Goal: Find specific page/section: Find specific page/section

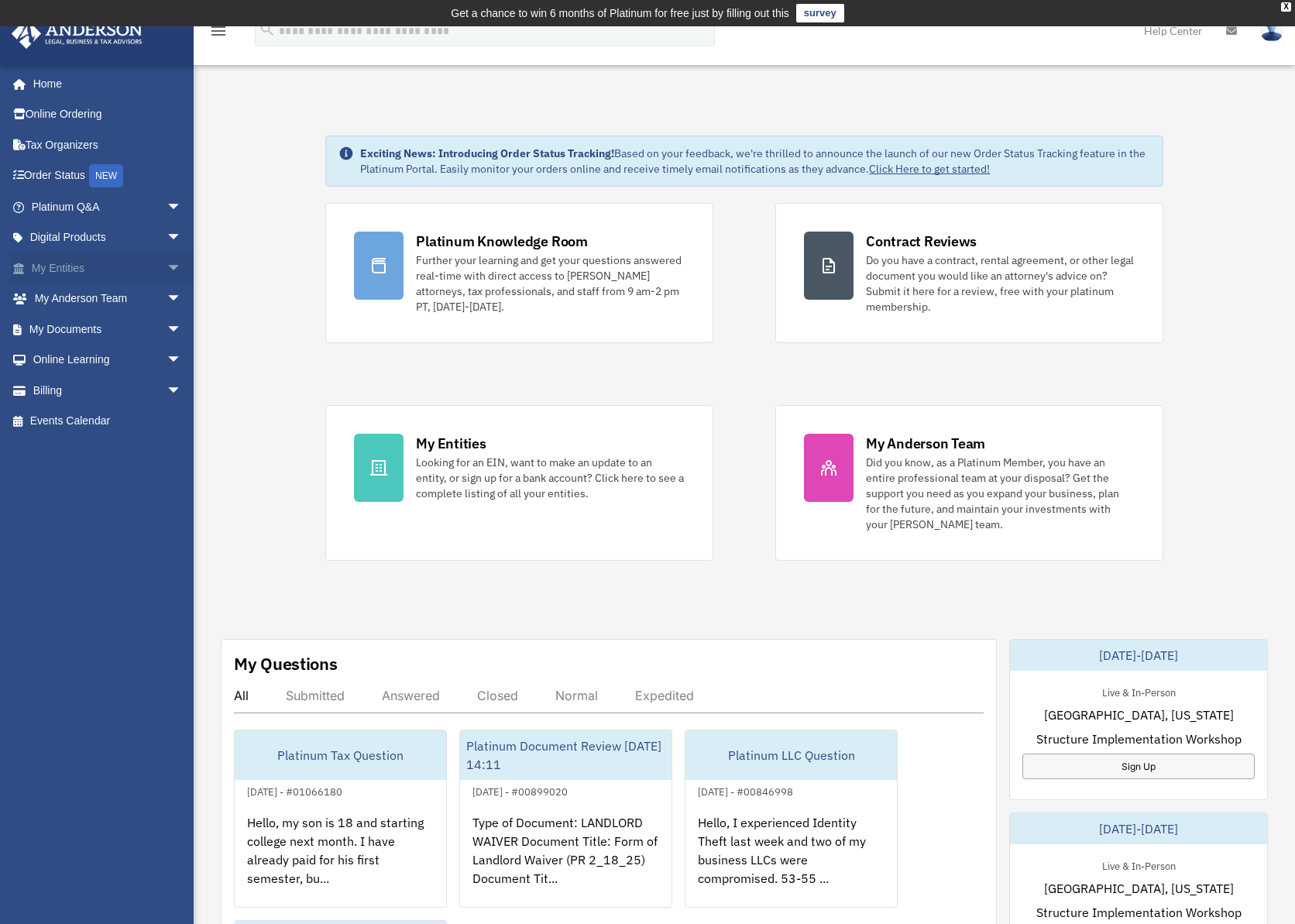
click at [94, 265] on link "My Entities arrow_drop_down" at bounding box center [108, 267] width 194 height 31
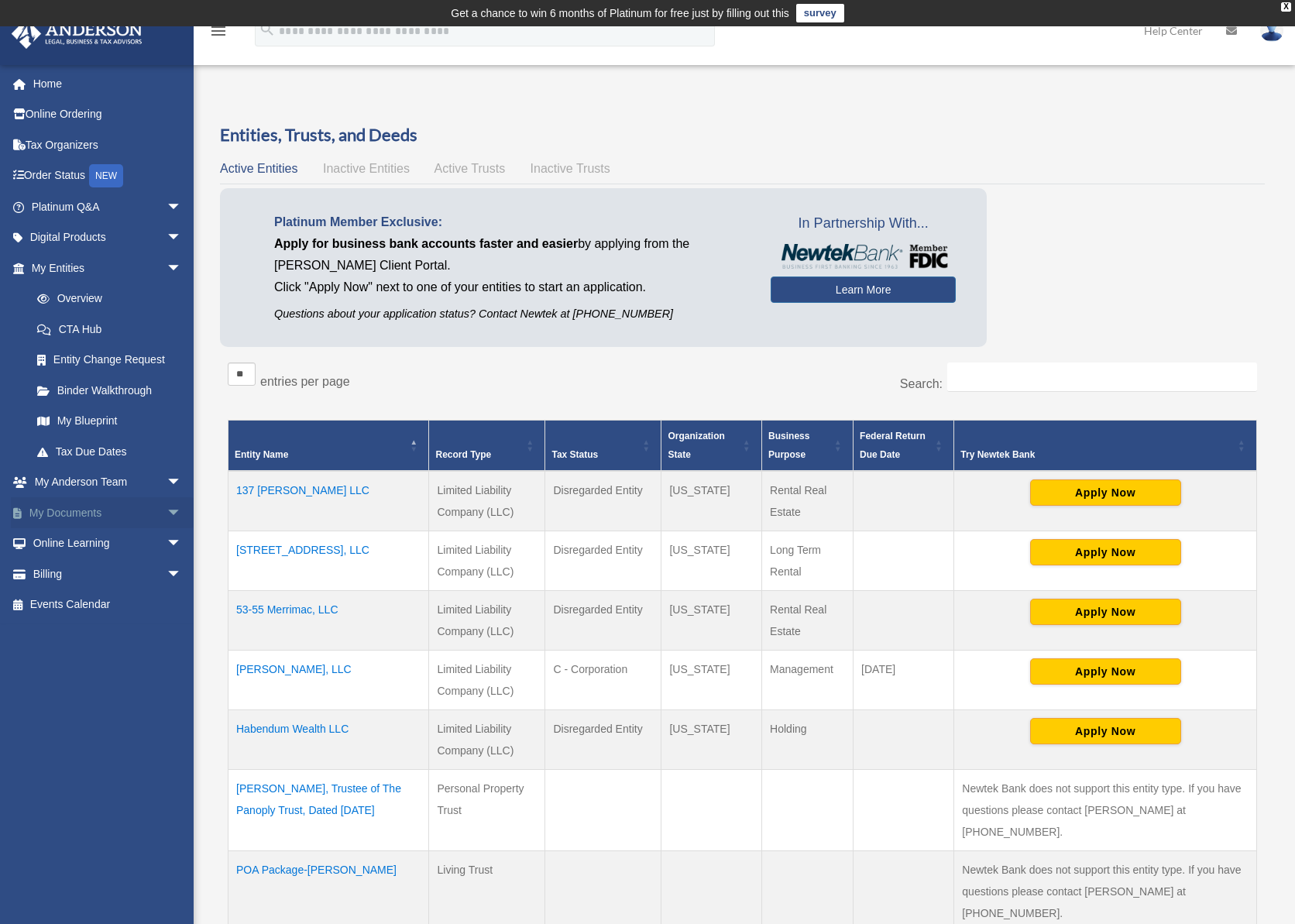
click at [113, 510] on link "My Documents arrow_drop_down" at bounding box center [108, 512] width 194 height 31
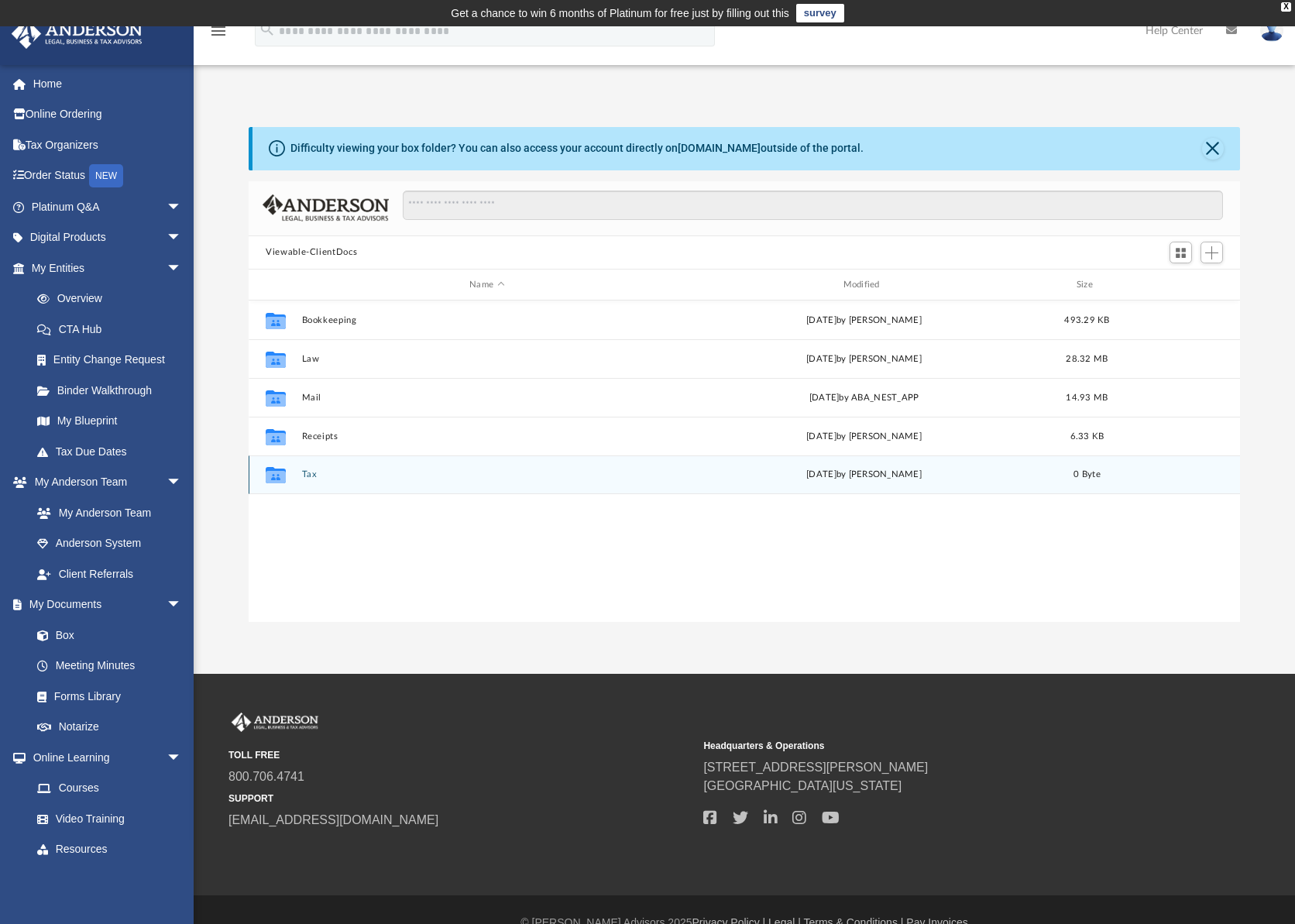
scroll to position [341, 980]
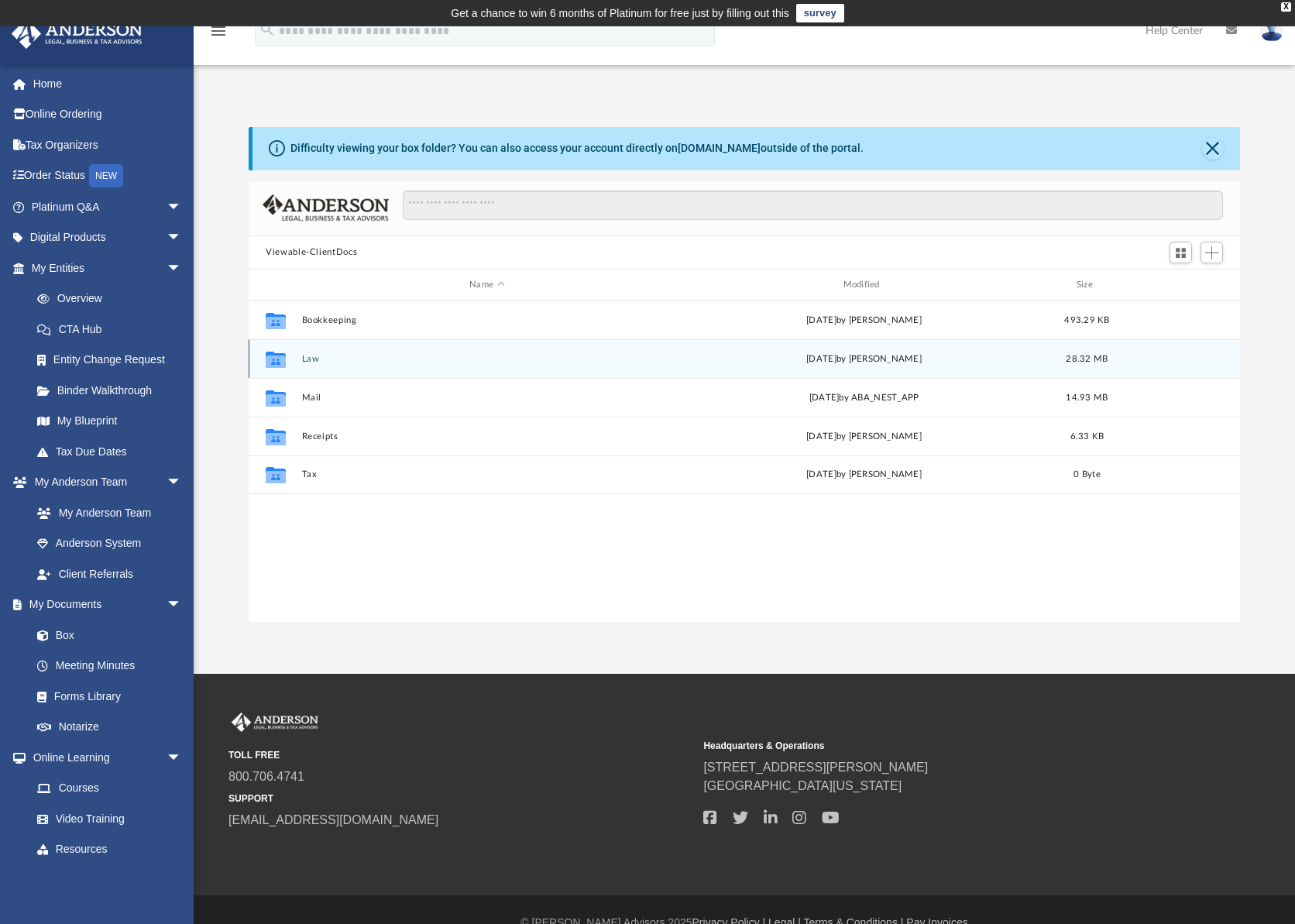
click at [307, 362] on button "Law" at bounding box center [487, 359] width 371 height 10
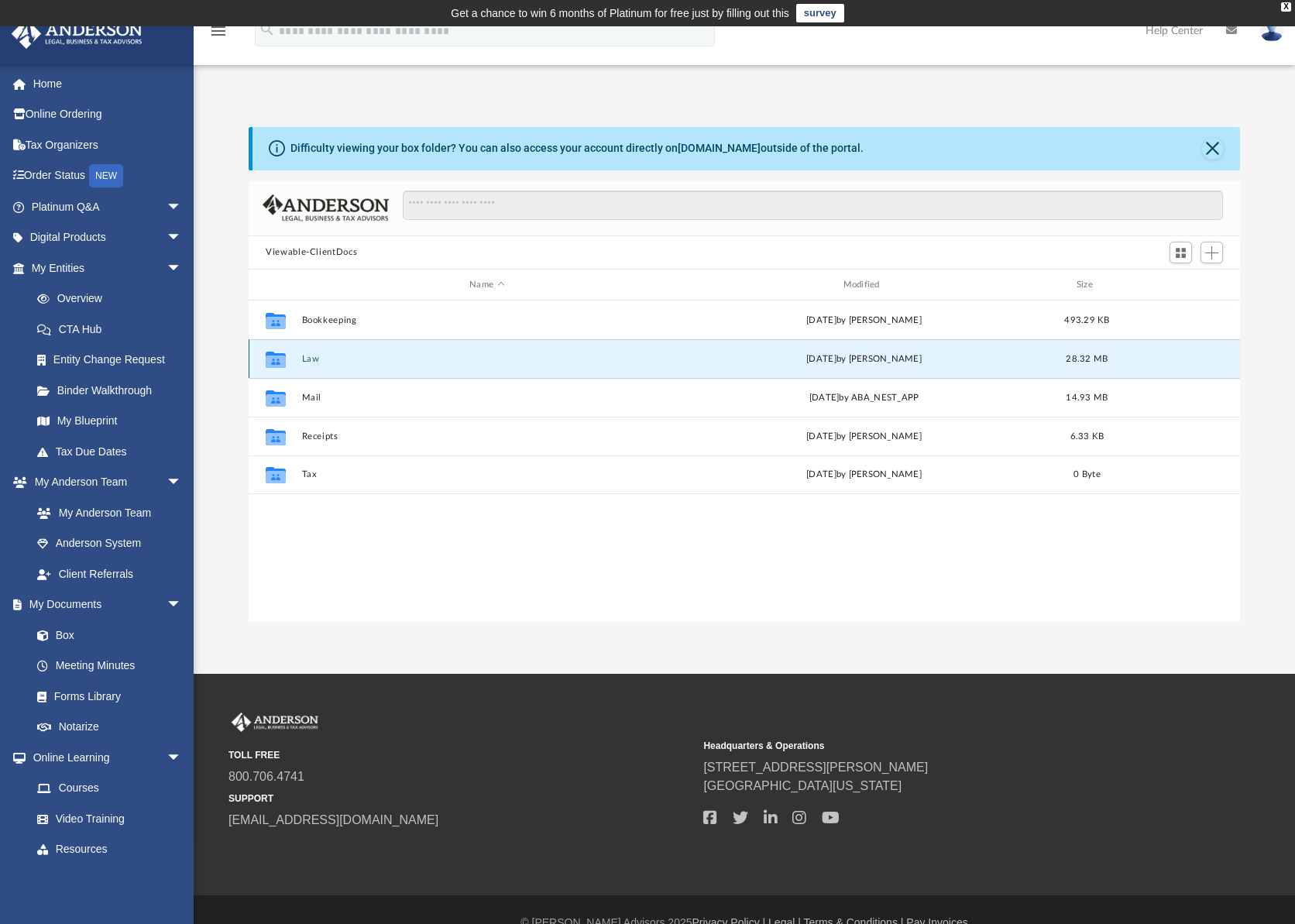
click at [307, 363] on button "Law" at bounding box center [487, 359] width 371 height 10
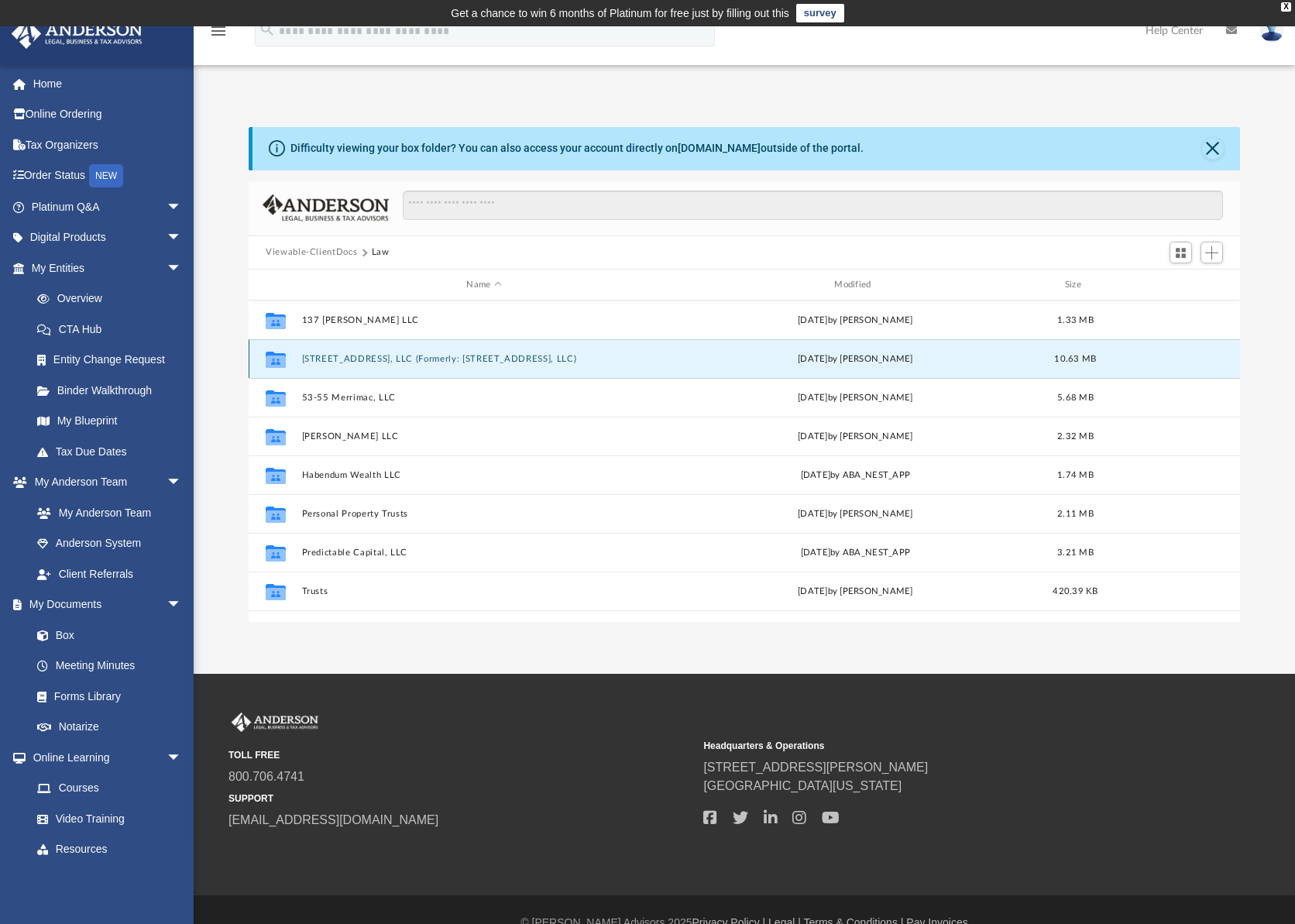
click at [415, 359] on button "17 Arsene Way, LLC (Formerly: 17 Arsense Way, LLC)" at bounding box center [485, 359] width 365 height 10
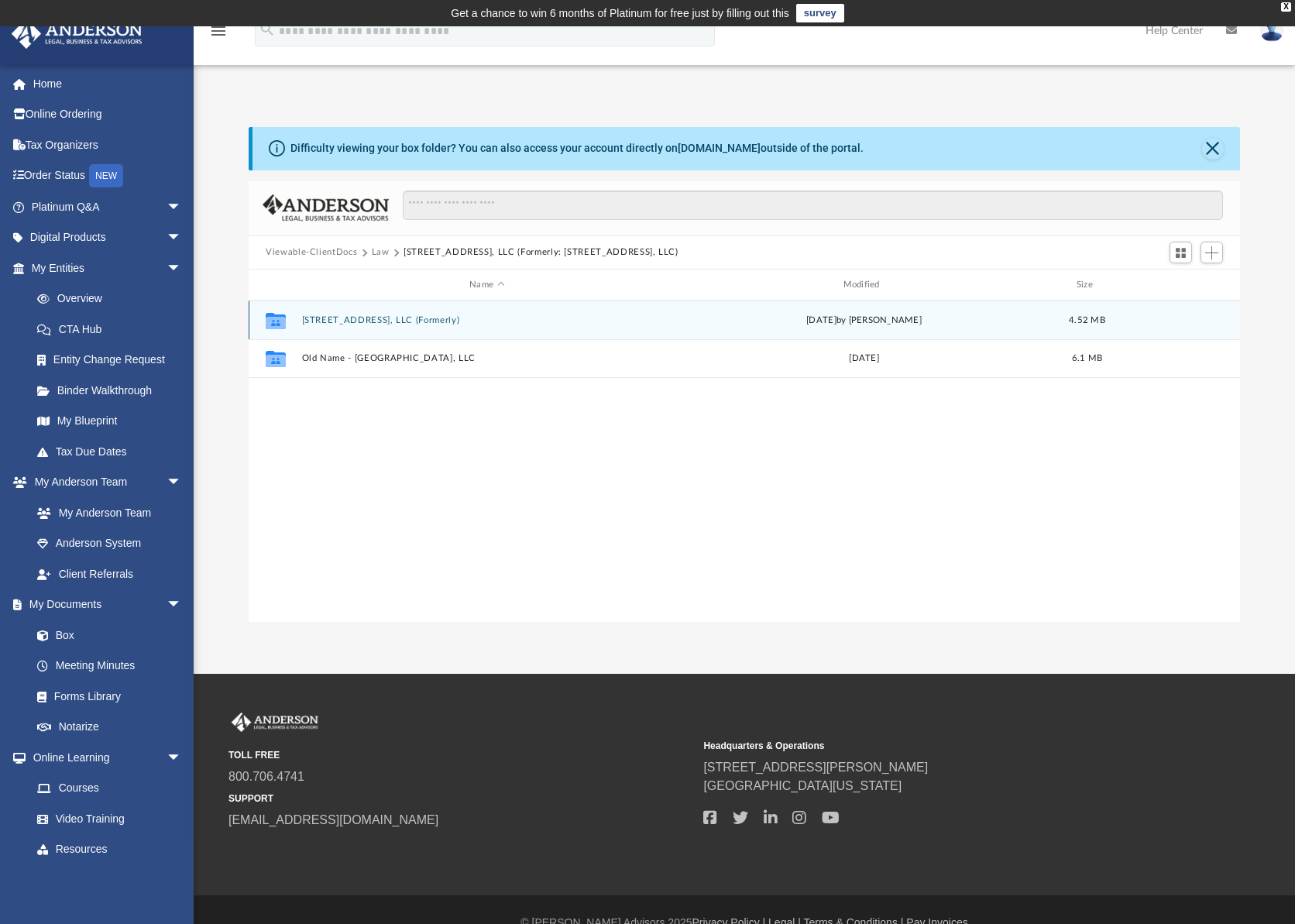
click at [410, 323] on button "17 Arsense Way, LLC (Formerly)" at bounding box center [487, 320] width 371 height 10
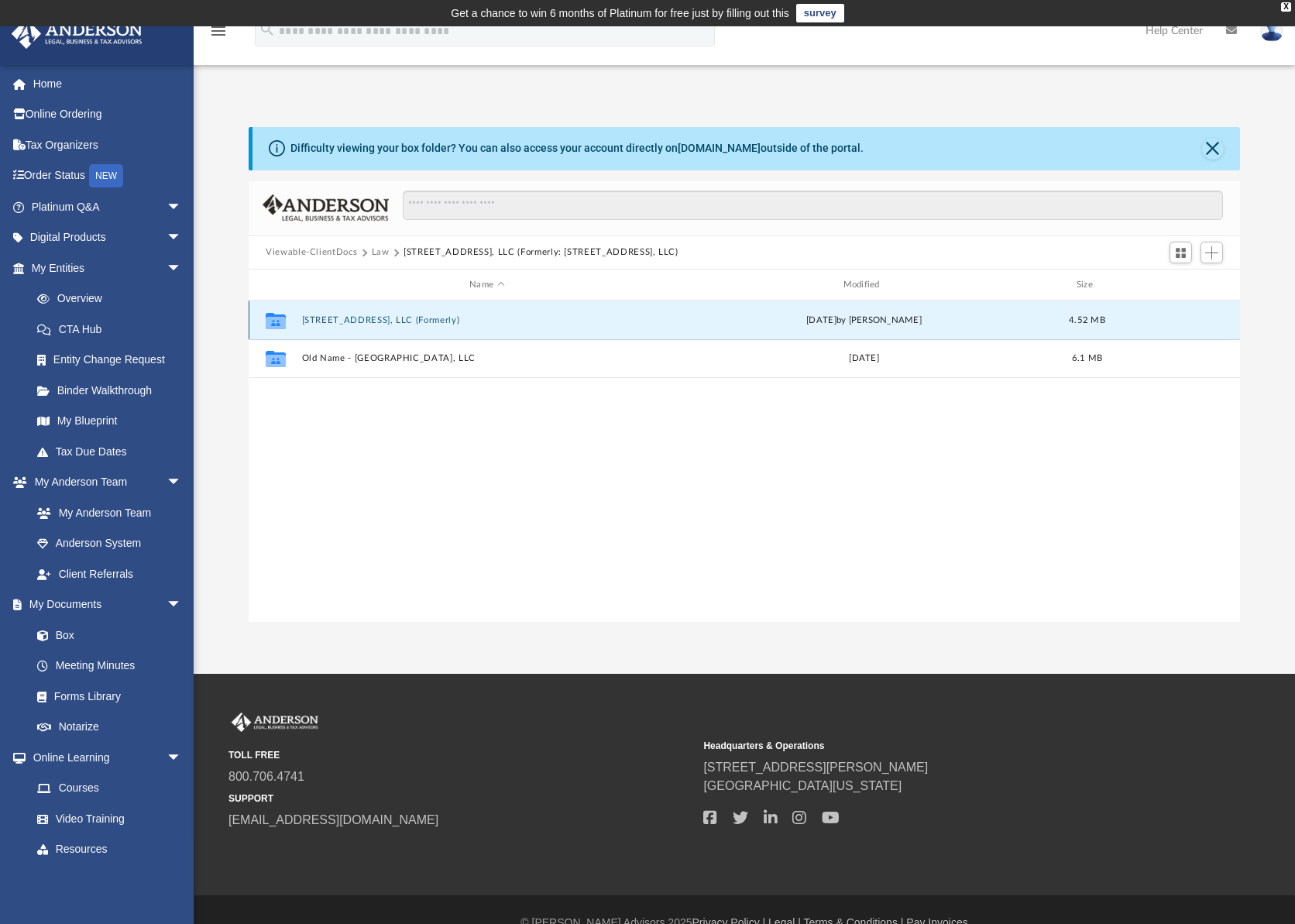
click at [410, 323] on button "17 Arsense Way, LLC (Formerly)" at bounding box center [487, 320] width 371 height 10
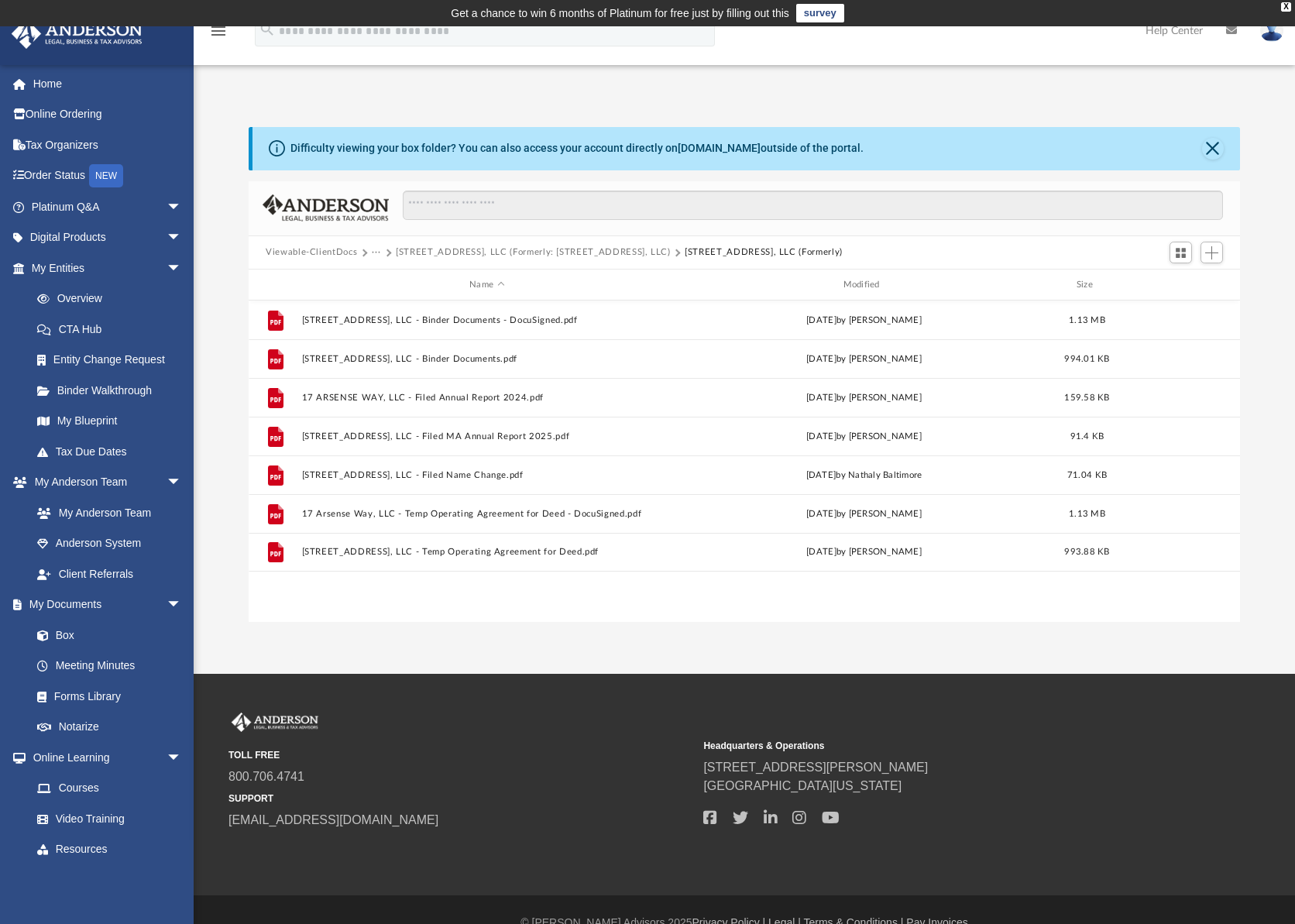
click at [601, 254] on button "17 Arsene Way, LLC (Formerly: 17 Arsense Way, LLC)" at bounding box center [533, 252] width 275 height 14
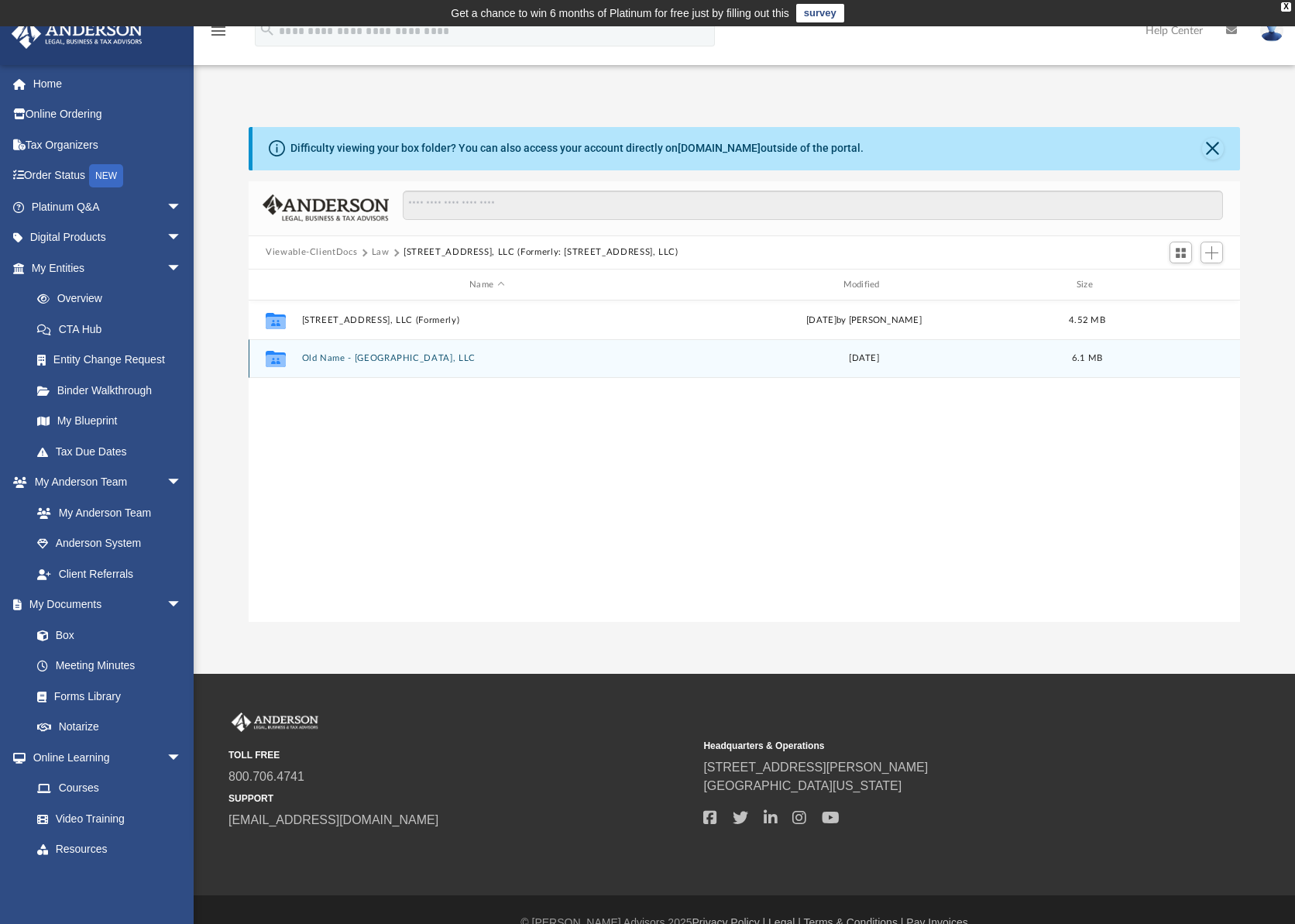
click at [400, 355] on button "Old Name - Pleasant Oaks, LLC" at bounding box center [487, 359] width 371 height 10
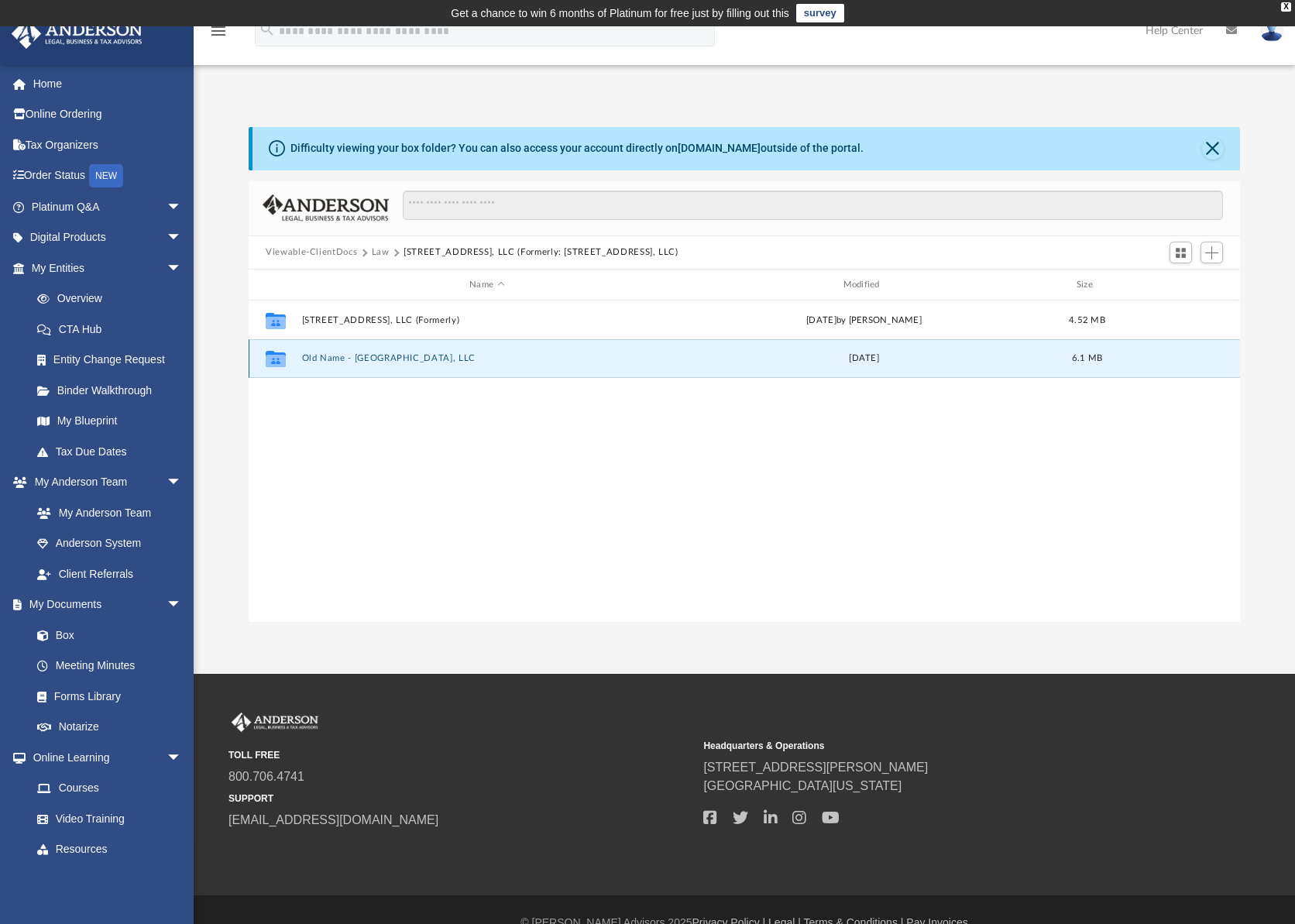
click at [400, 355] on button "Old Name - Pleasant Oaks, LLC" at bounding box center [487, 359] width 371 height 10
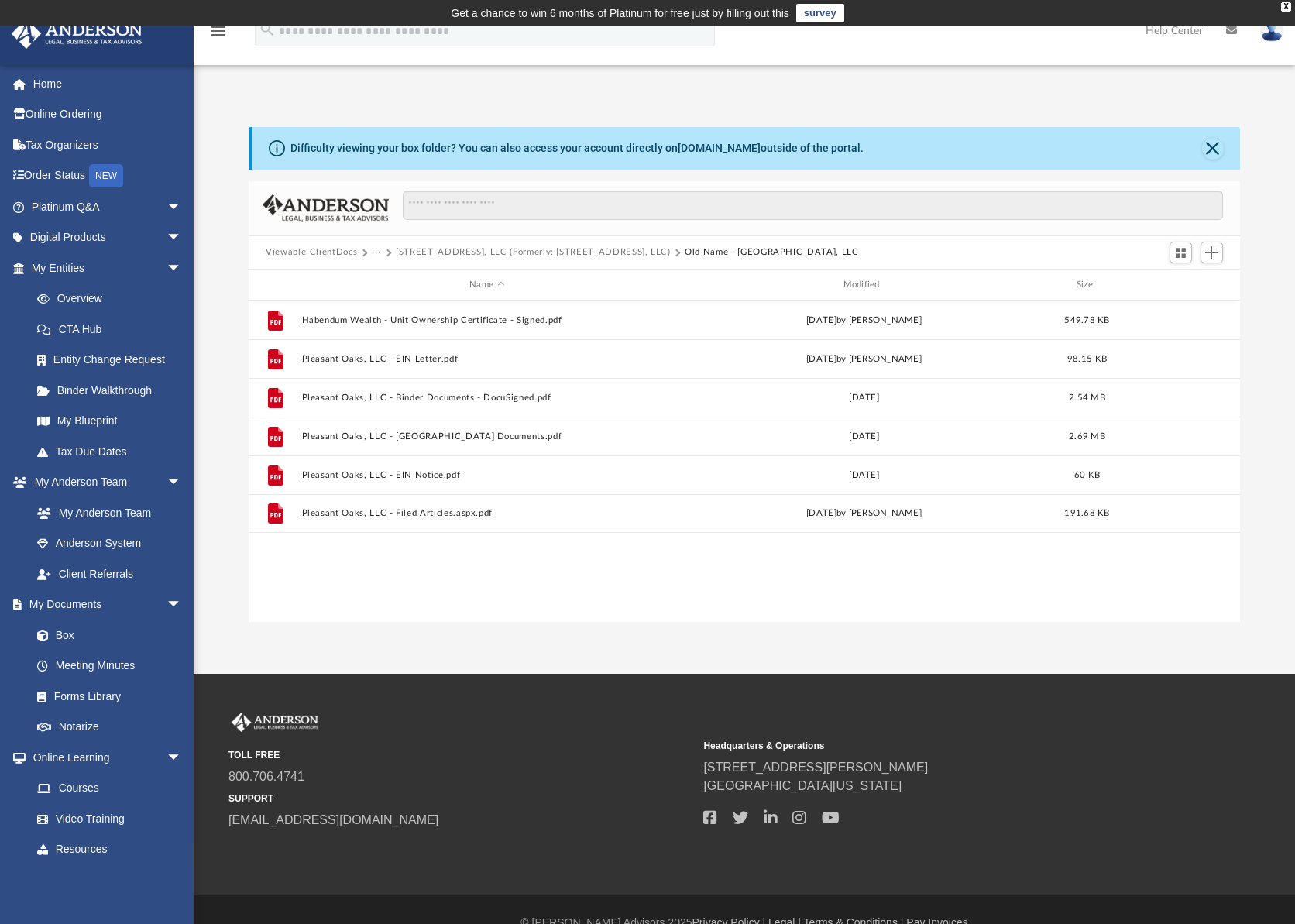
click at [529, 255] on button "17 Arsene Way, LLC (Formerly: 17 Arsense Way, LLC)" at bounding box center [533, 252] width 275 height 14
